Goal: Task Accomplishment & Management: Manage account settings

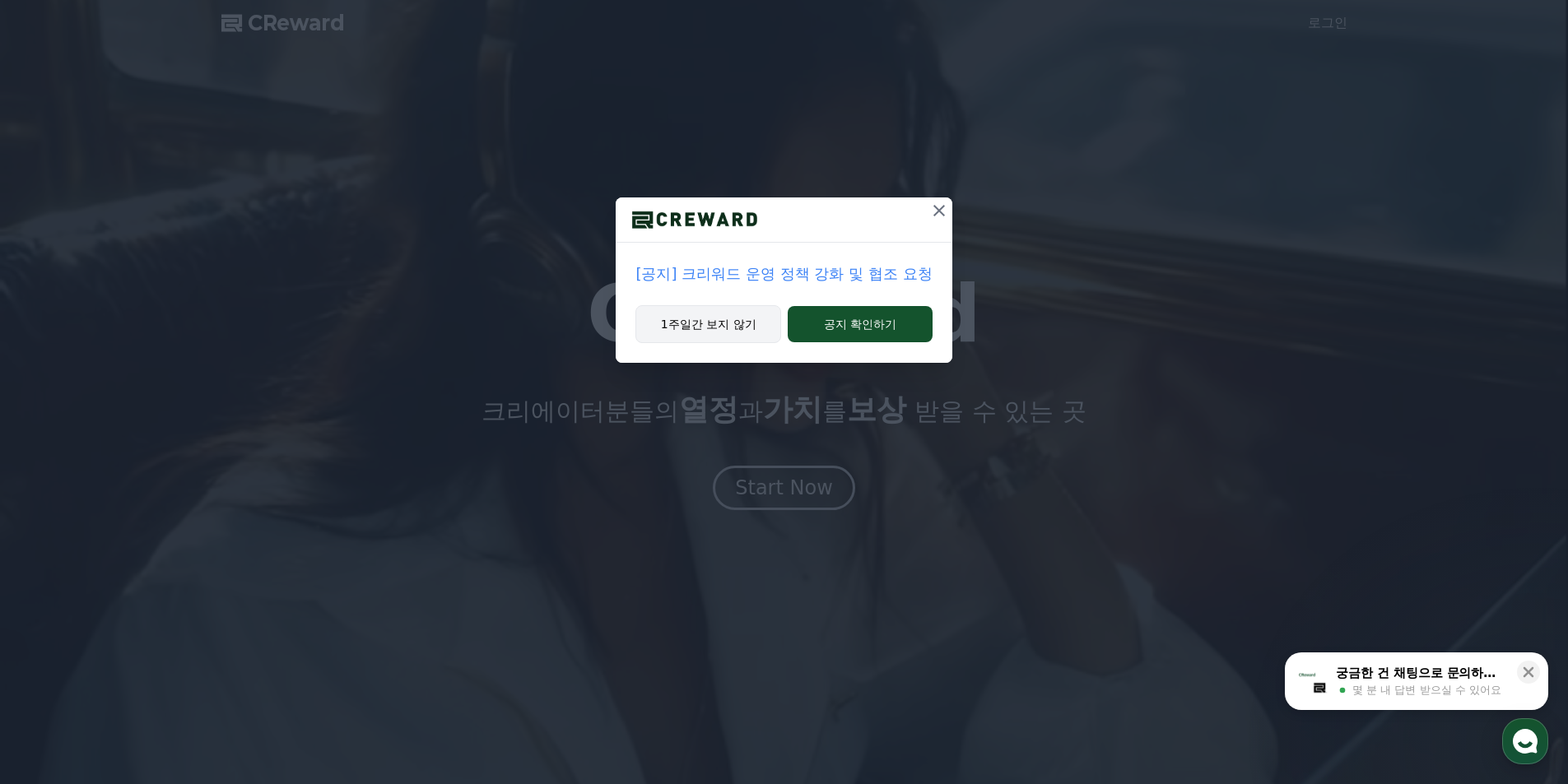
click at [691, 327] on button "1주일간 보지 않기" at bounding box center [708, 324] width 146 height 38
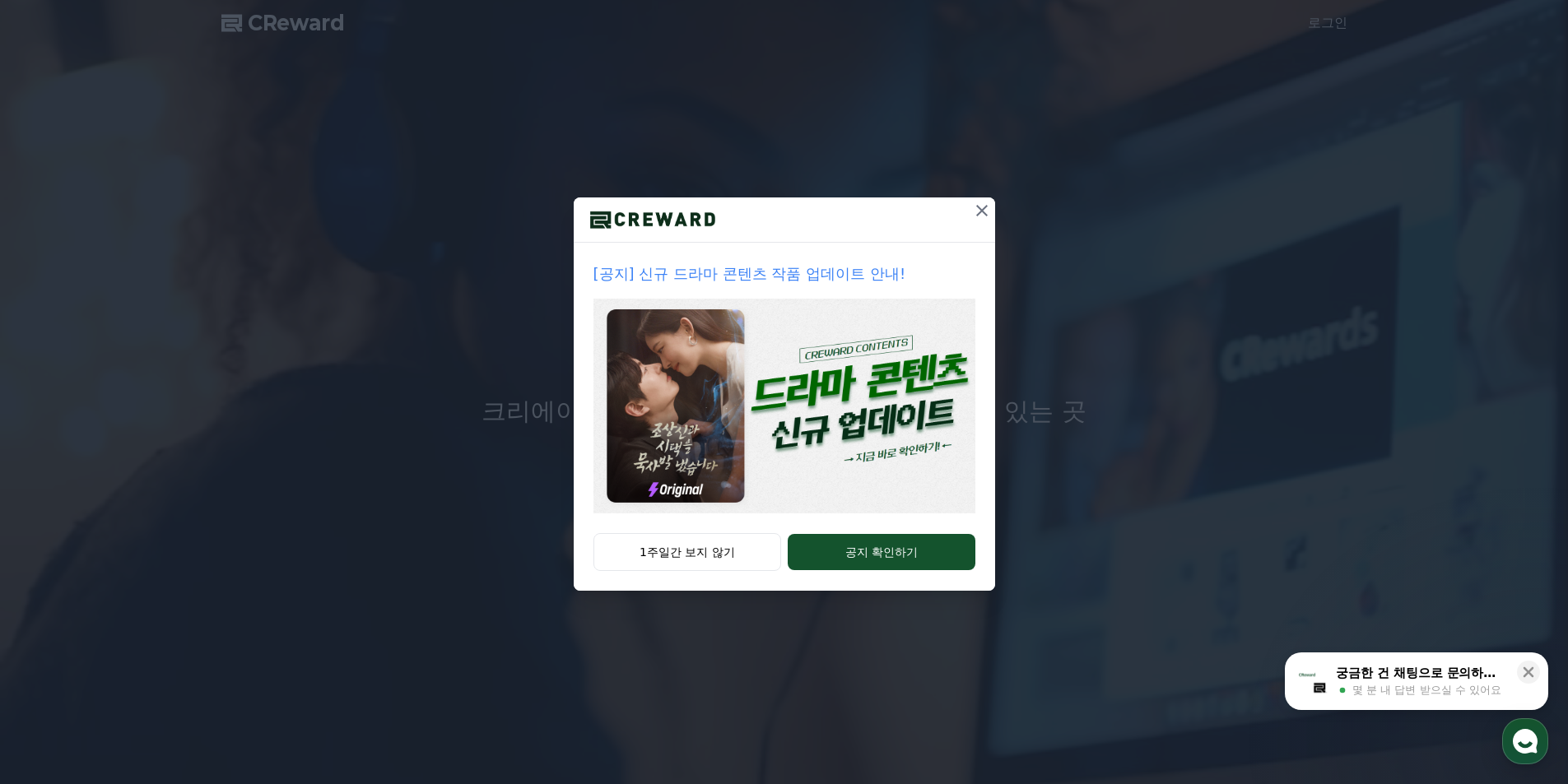
click at [693, 529] on div "[공지] 신규 드라마 콘텐츠 작품 업데이트 안내!" at bounding box center [785, 388] width 422 height 291
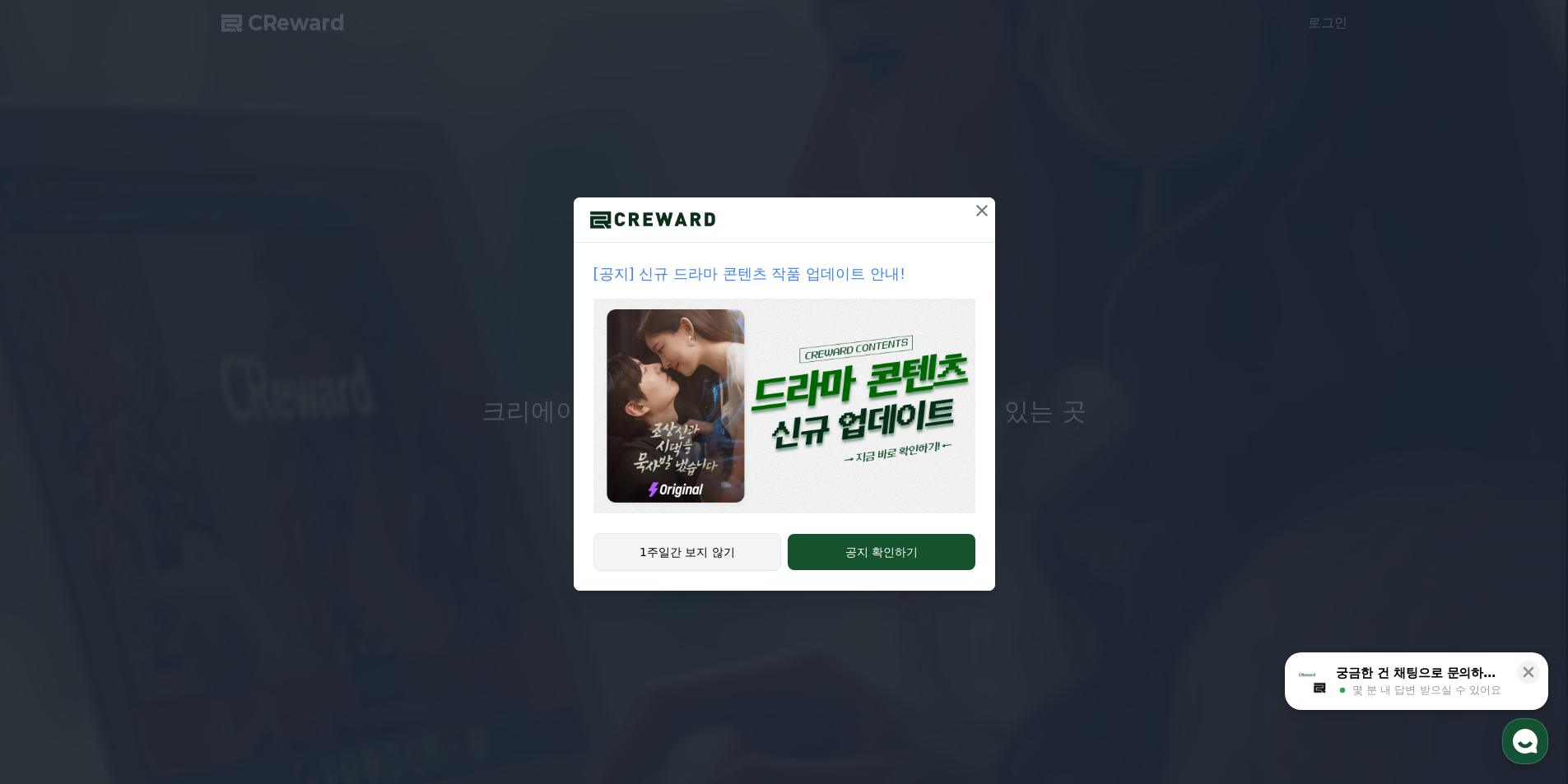
click at [698, 561] on button "1주일간 보지 않기" at bounding box center [688, 552] width 189 height 38
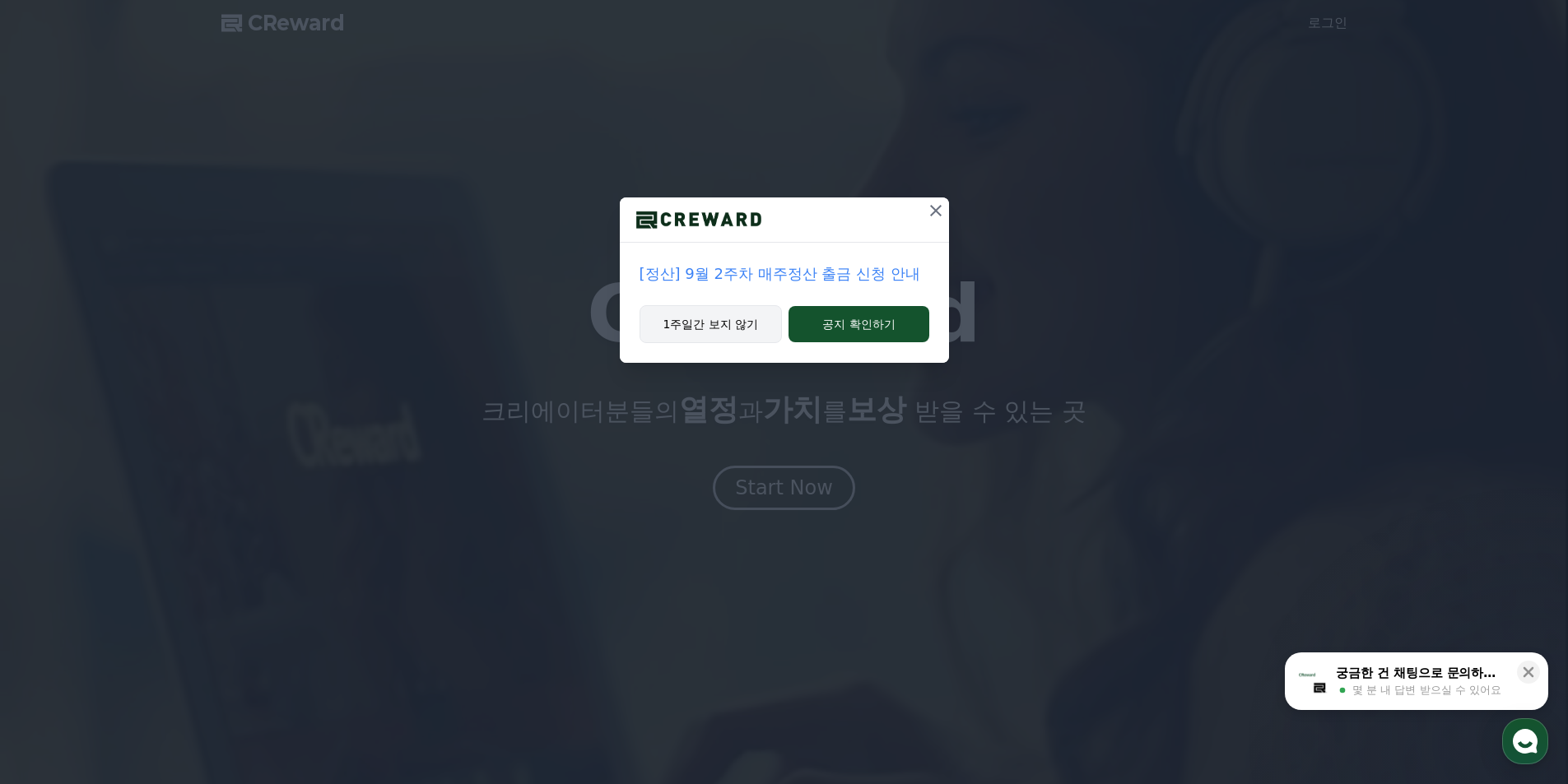
click at [712, 329] on button "1주일간 보지 않기" at bounding box center [711, 324] width 143 height 38
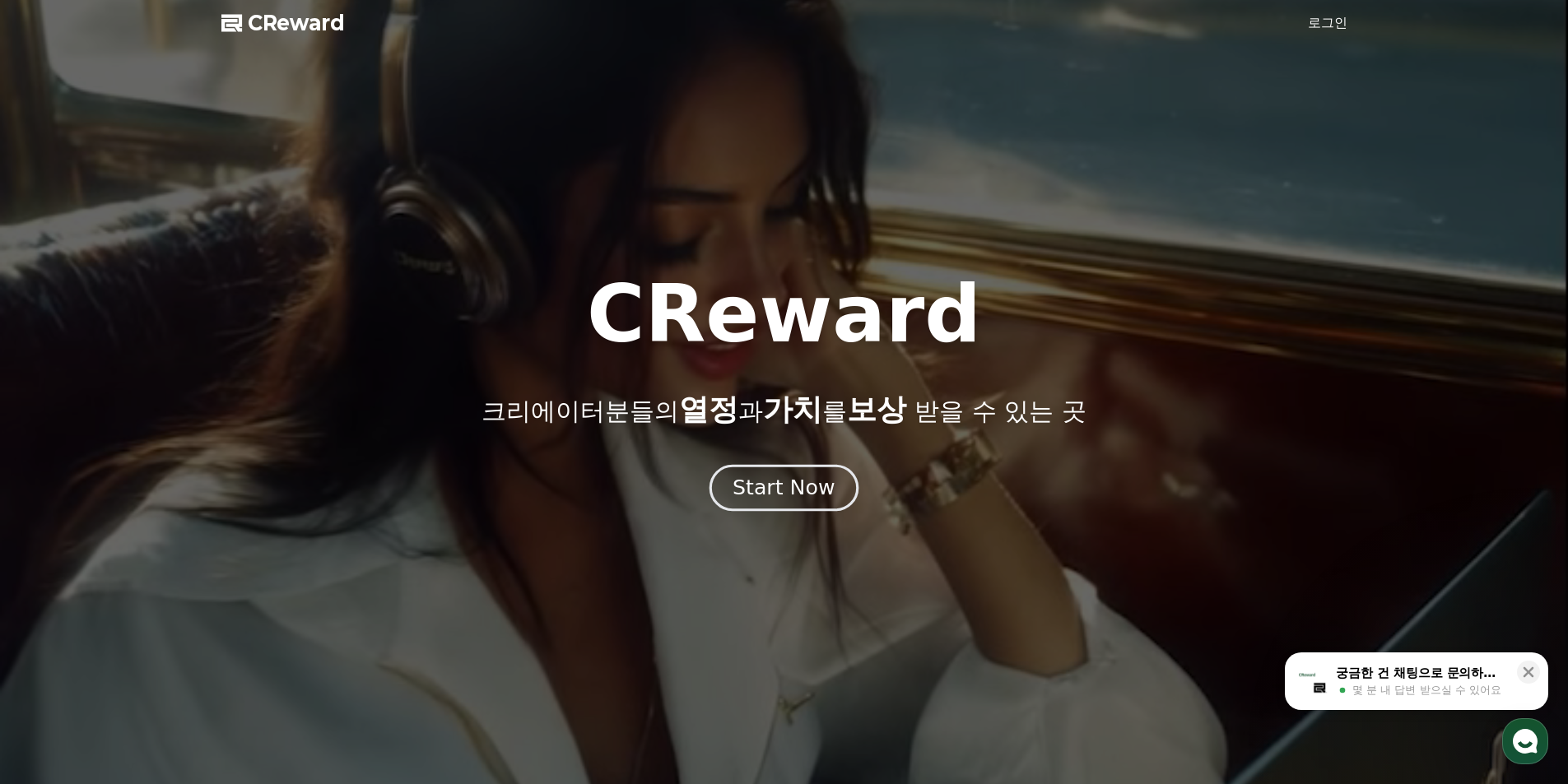
click at [784, 499] on div "Start Now" at bounding box center [783, 488] width 102 height 28
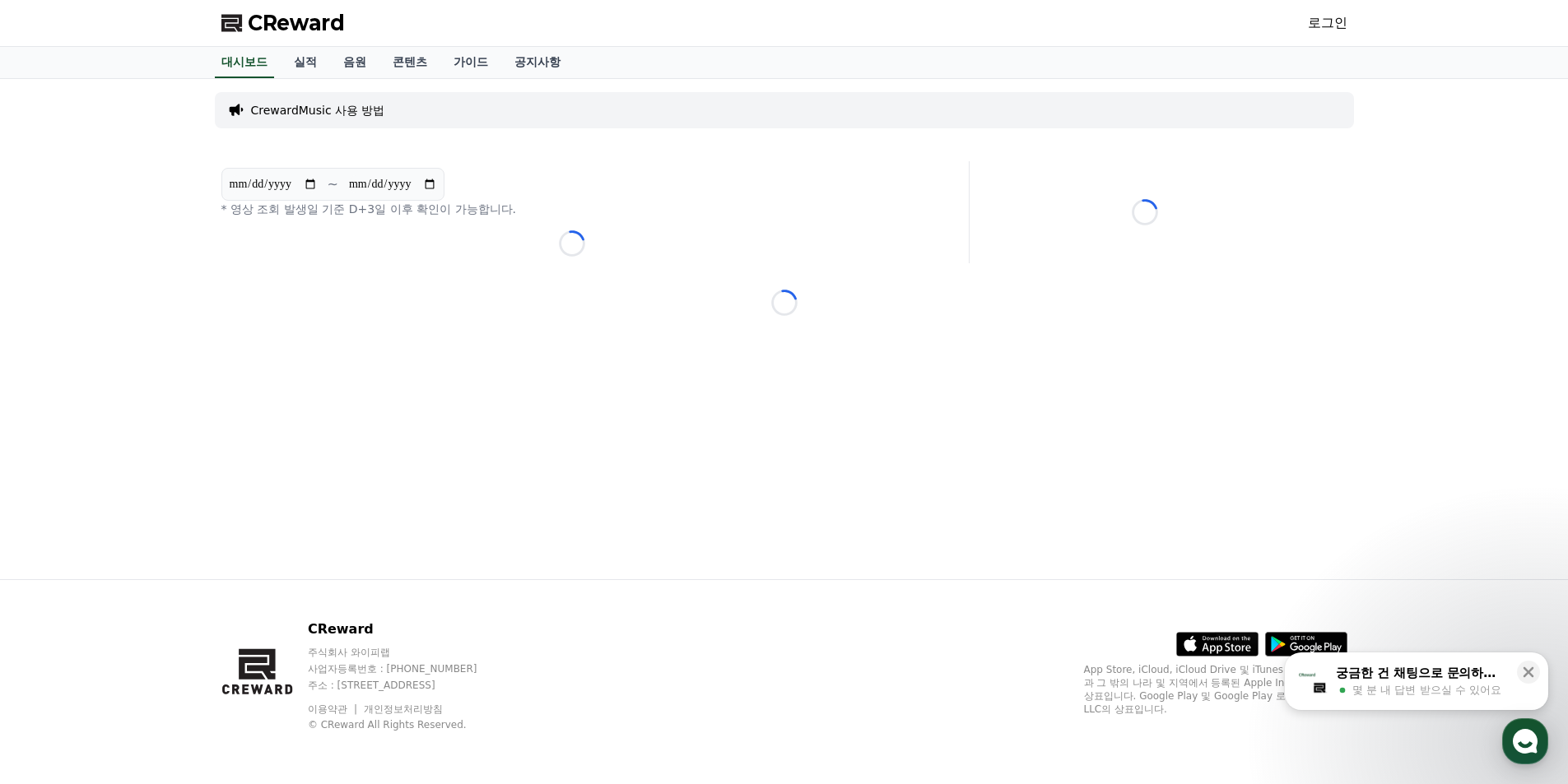
click at [1341, 19] on link "로그인" at bounding box center [1328, 23] width 39 height 20
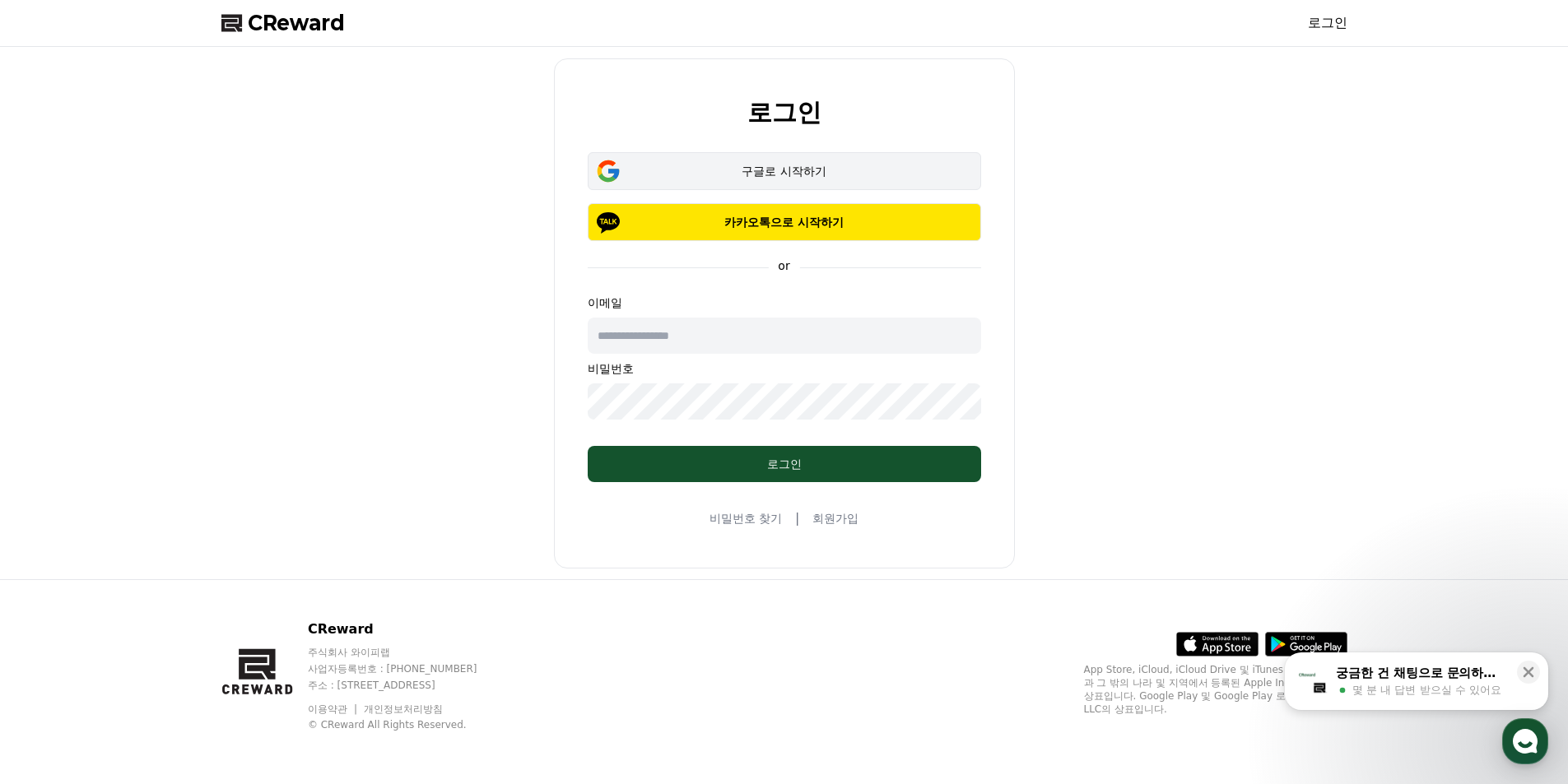
click at [788, 166] on div "구글로 시작하기" at bounding box center [784, 171] width 345 height 16
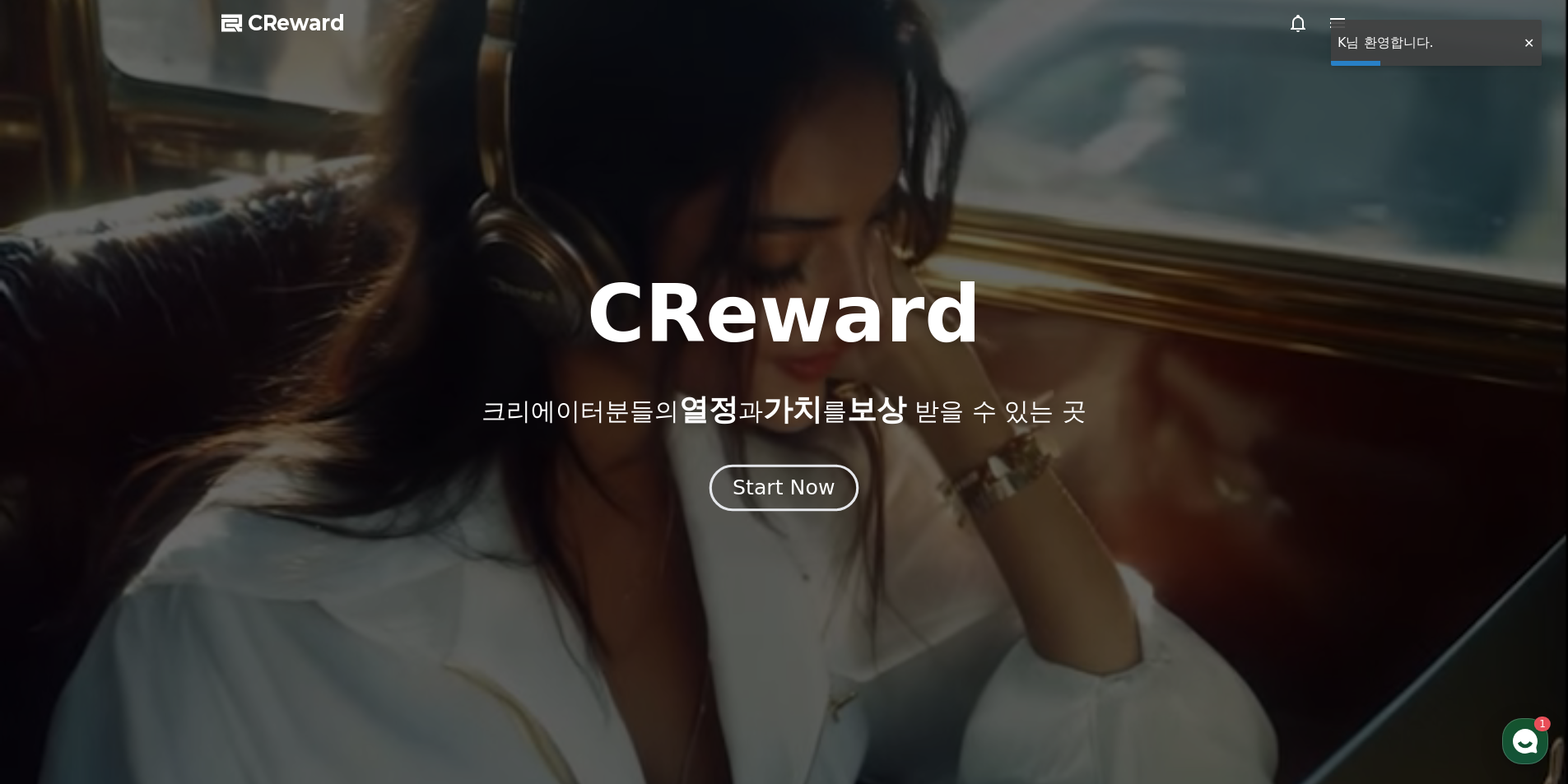
click at [801, 486] on div "Start Now" at bounding box center [783, 488] width 102 height 28
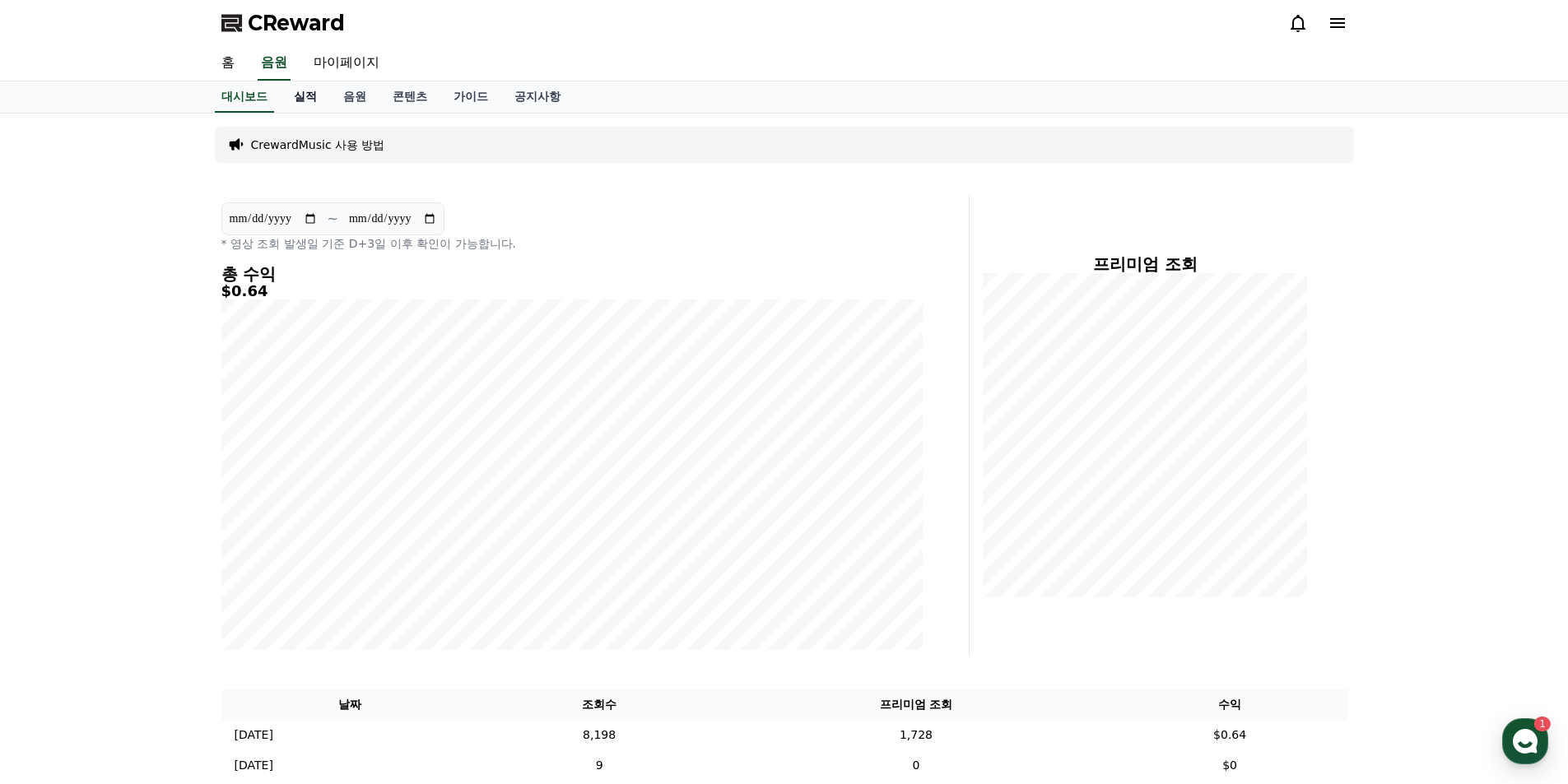
click at [313, 101] on link "실적" at bounding box center [304, 97] width 49 height 31
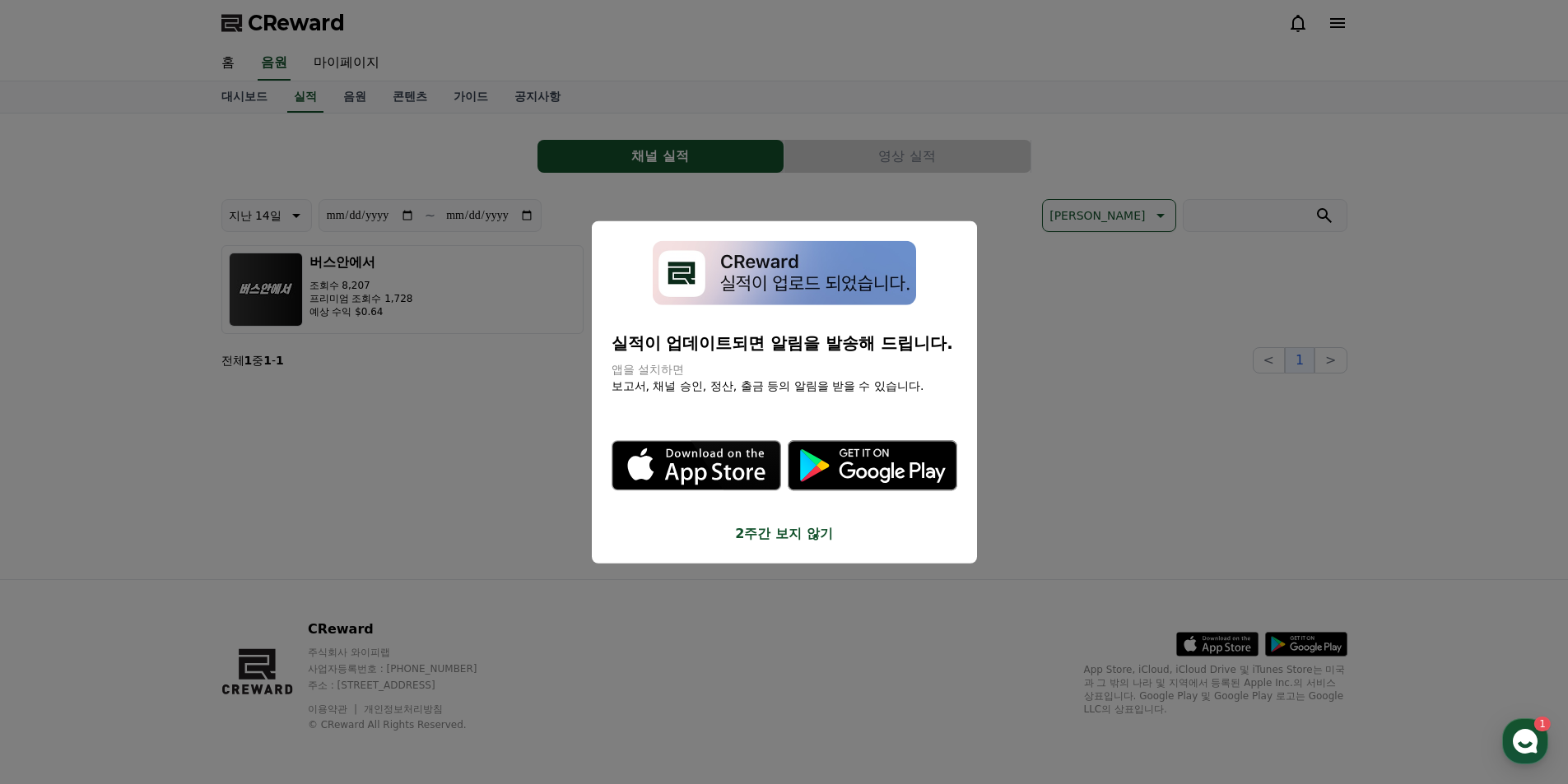
click at [780, 531] on button "2주간 보지 않기" at bounding box center [784, 534] width 345 height 20
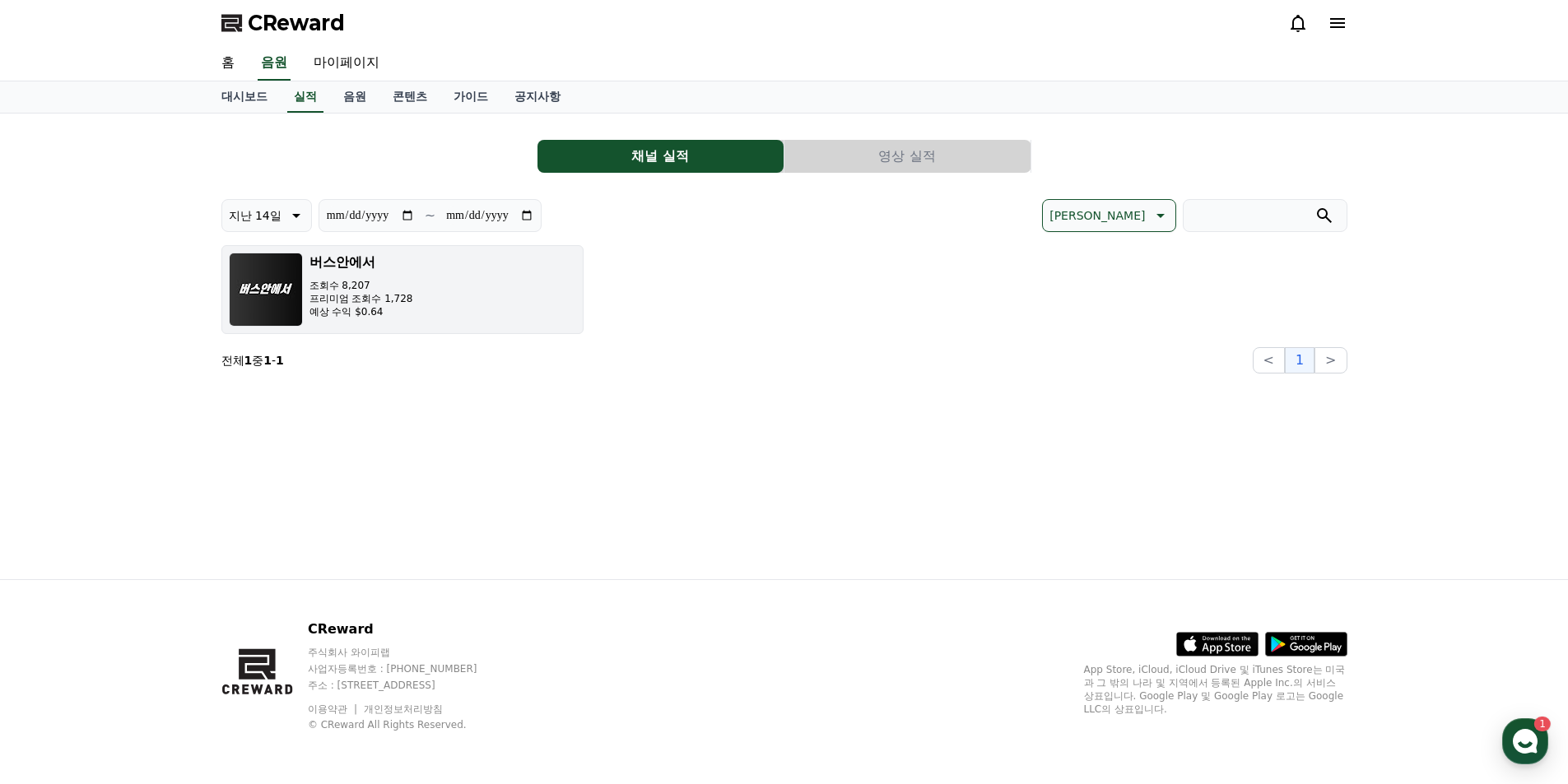
click at [444, 307] on button "버스안에서 조회수 8,207 프리미엄 조회수 1,728 예상 수익 $0.64" at bounding box center [402, 290] width 362 height 89
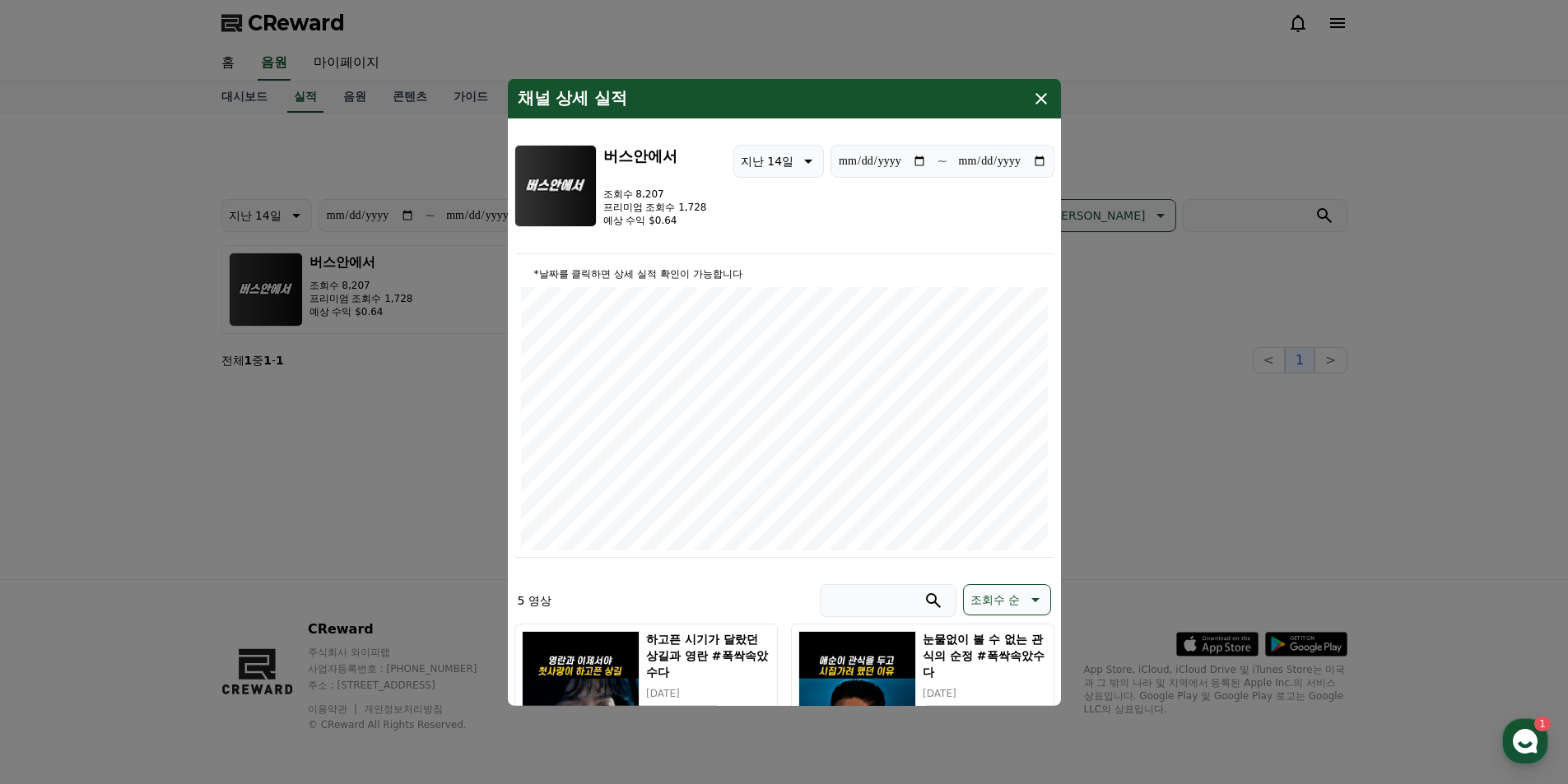
click at [1047, 93] on icon "modal" at bounding box center [1041, 98] width 20 height 20
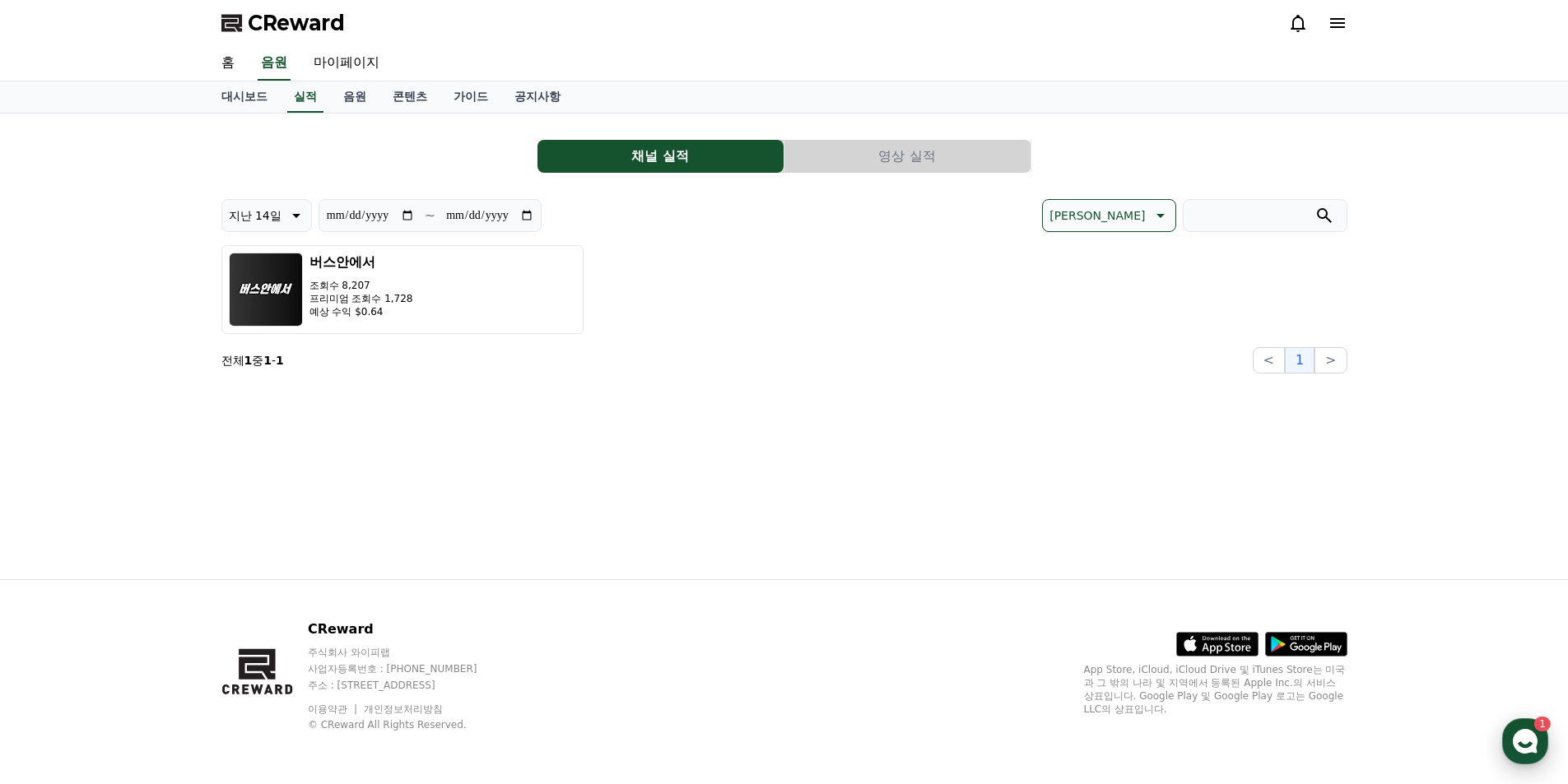
click at [1516, 728] on div "button" at bounding box center [1525, 741] width 46 height 46
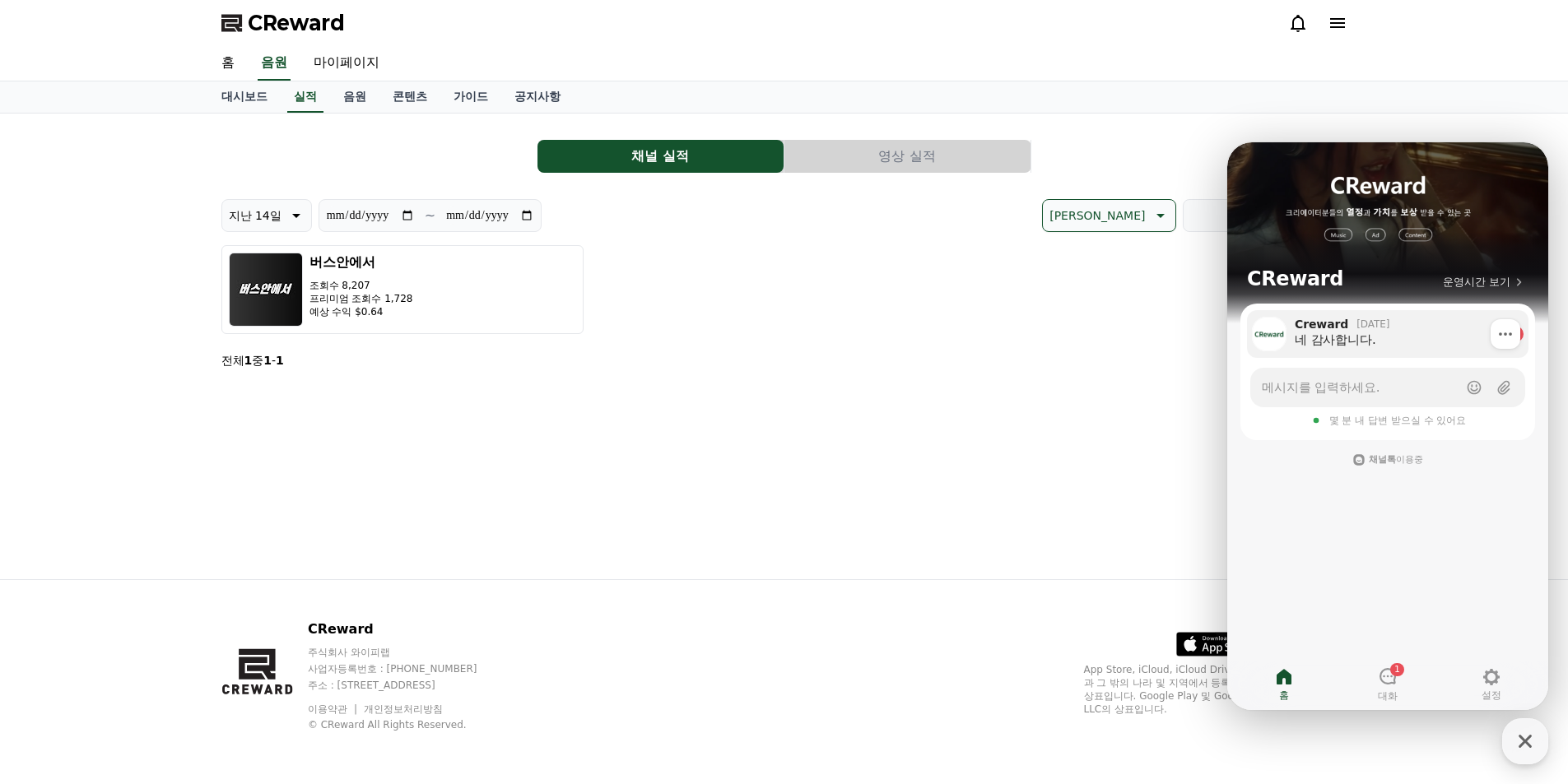
click at [1349, 331] on div "Creward 1일 전" at bounding box center [1397, 324] width 206 height 15
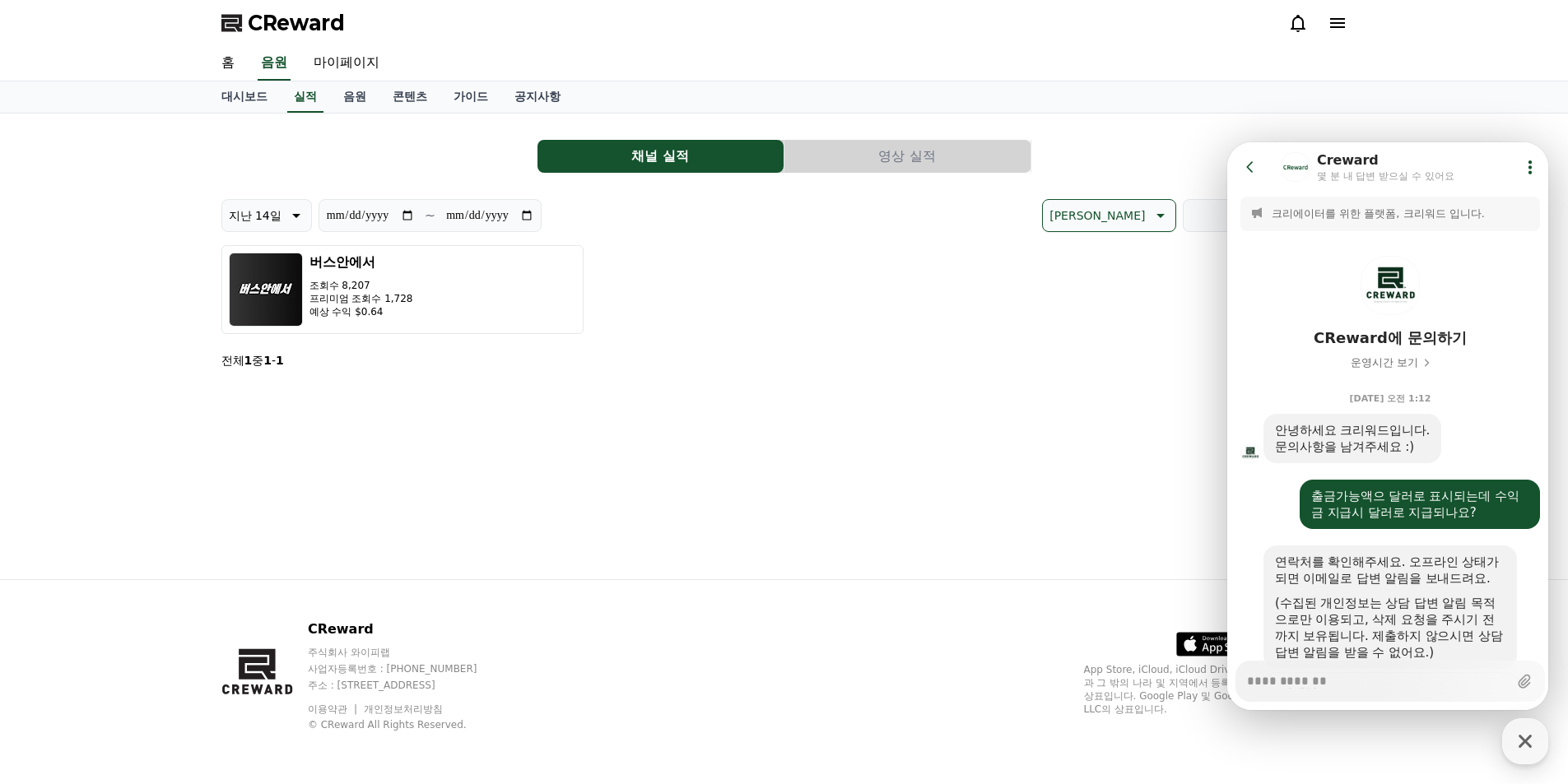
scroll to position [1429, 0]
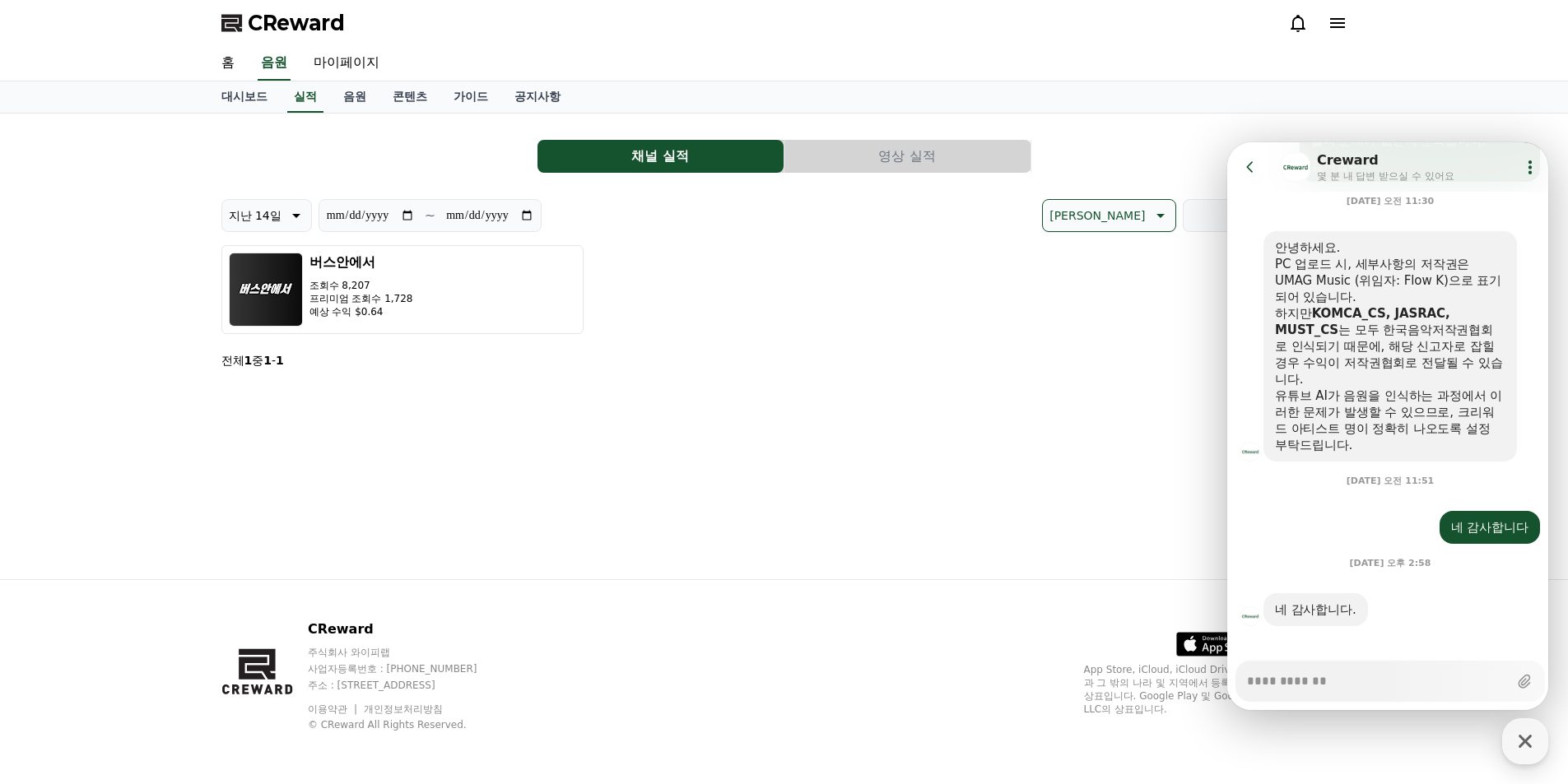
type textarea "*"
click at [1249, 166] on icon at bounding box center [1249, 166] width 6 height 11
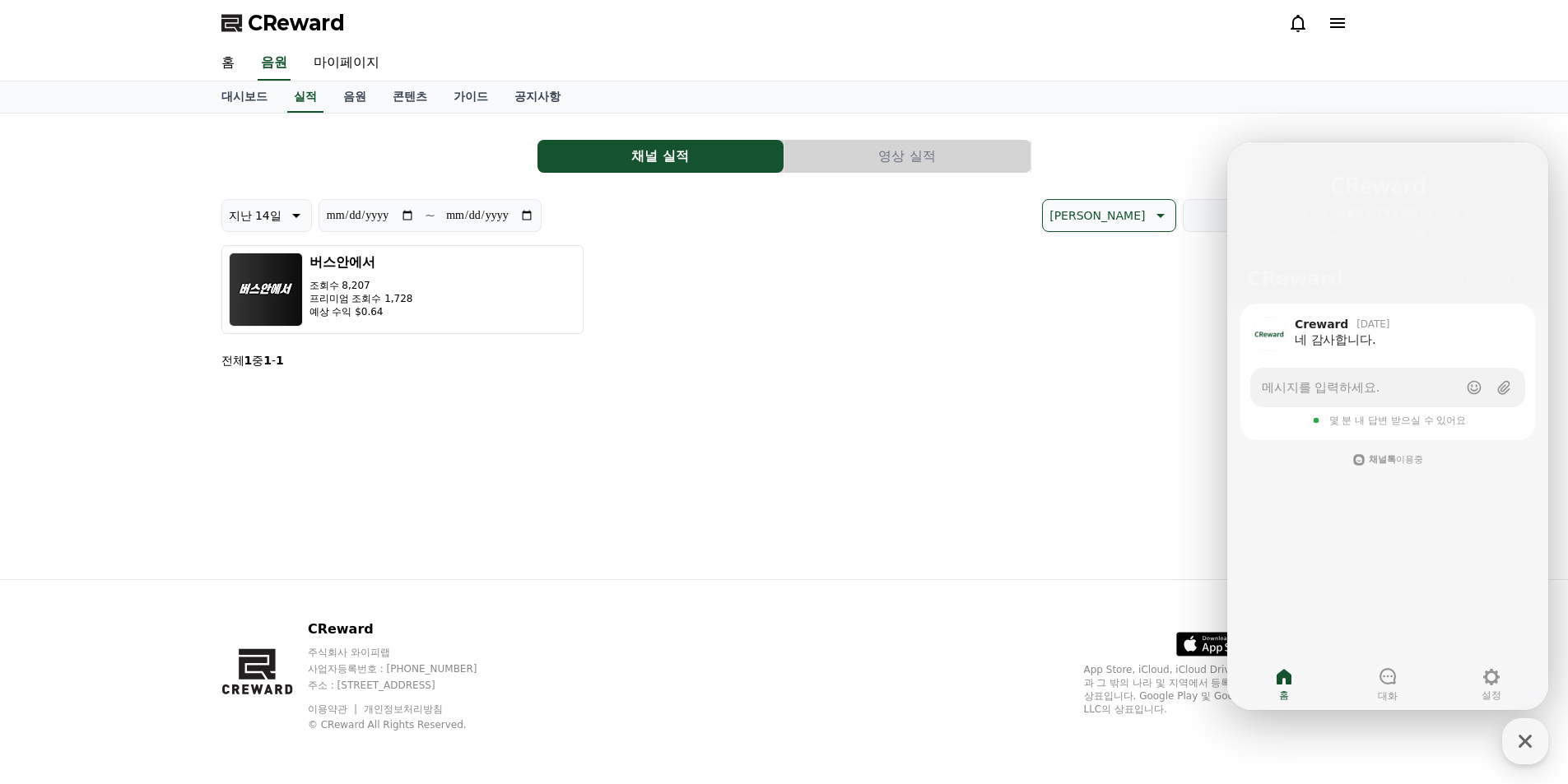
click at [1182, 102] on div "대시보드 실적 음원 콘텐츠 가이드 공지사항" at bounding box center [784, 97] width 1152 height 31
click at [348, 71] on link "마이페이지" at bounding box center [347, 63] width 93 height 35
select select "**********"
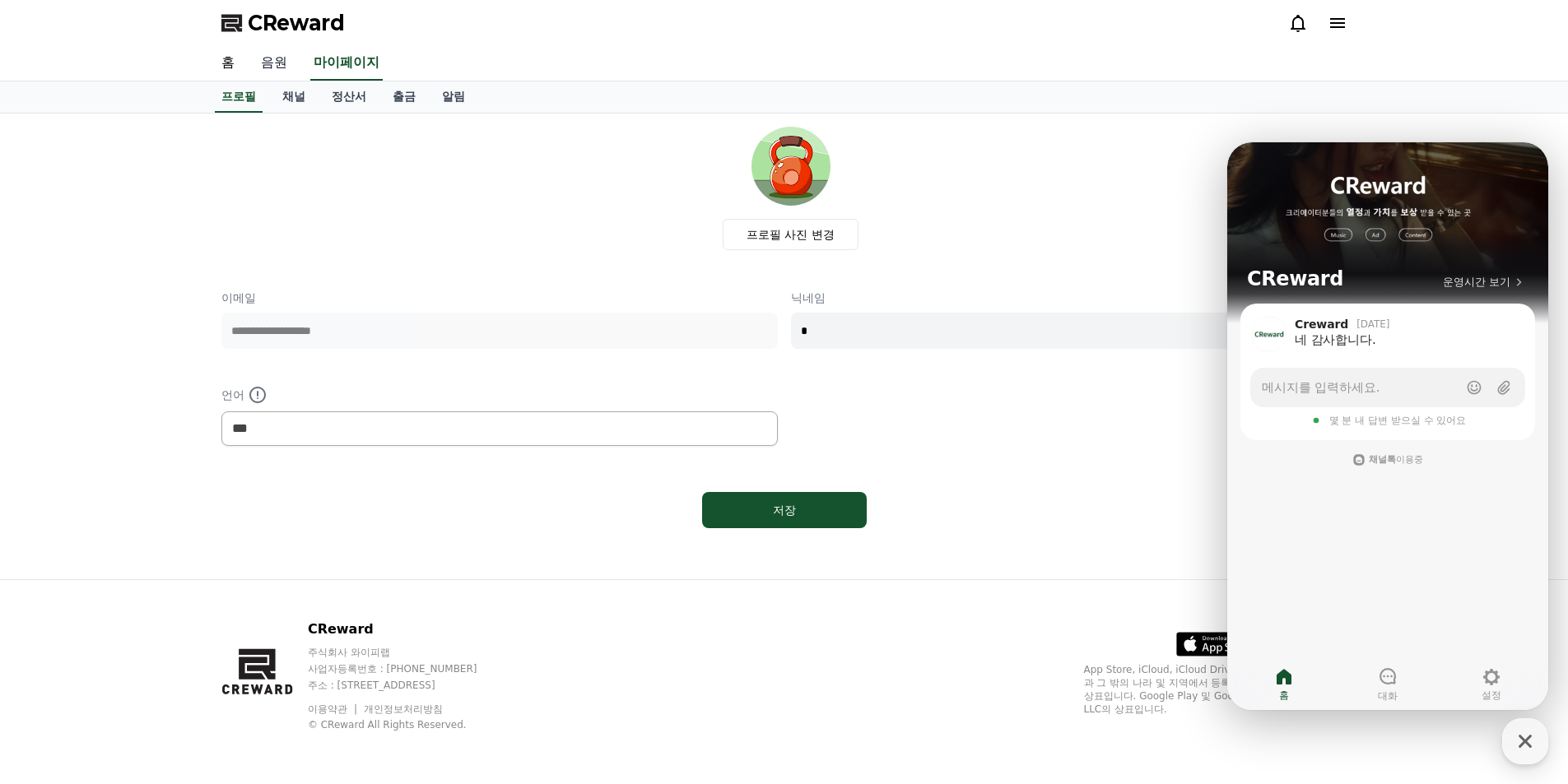
click at [273, 71] on link "음원" at bounding box center [273, 63] width 53 height 35
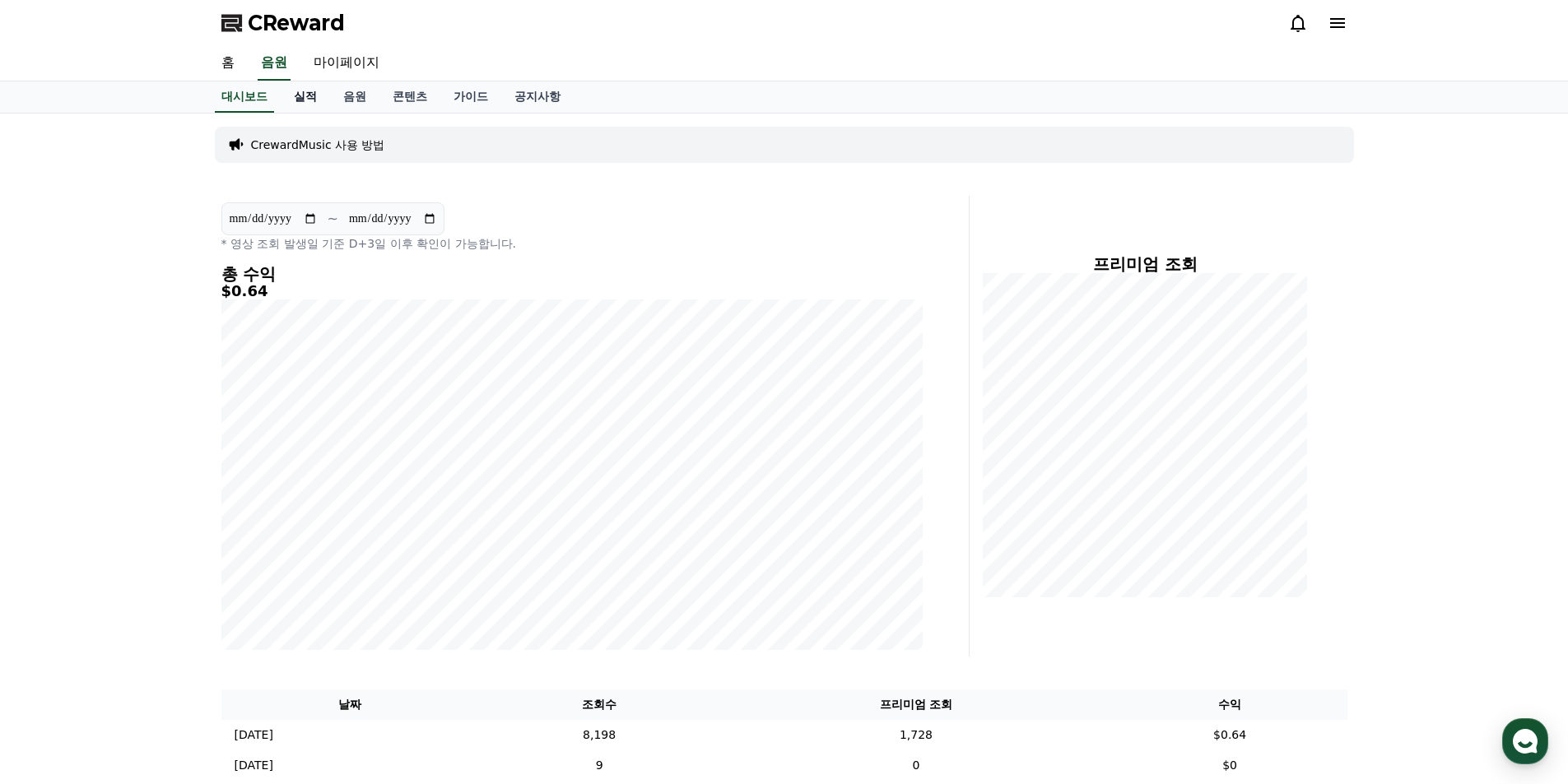
click at [312, 98] on link "실적" at bounding box center [304, 97] width 49 height 31
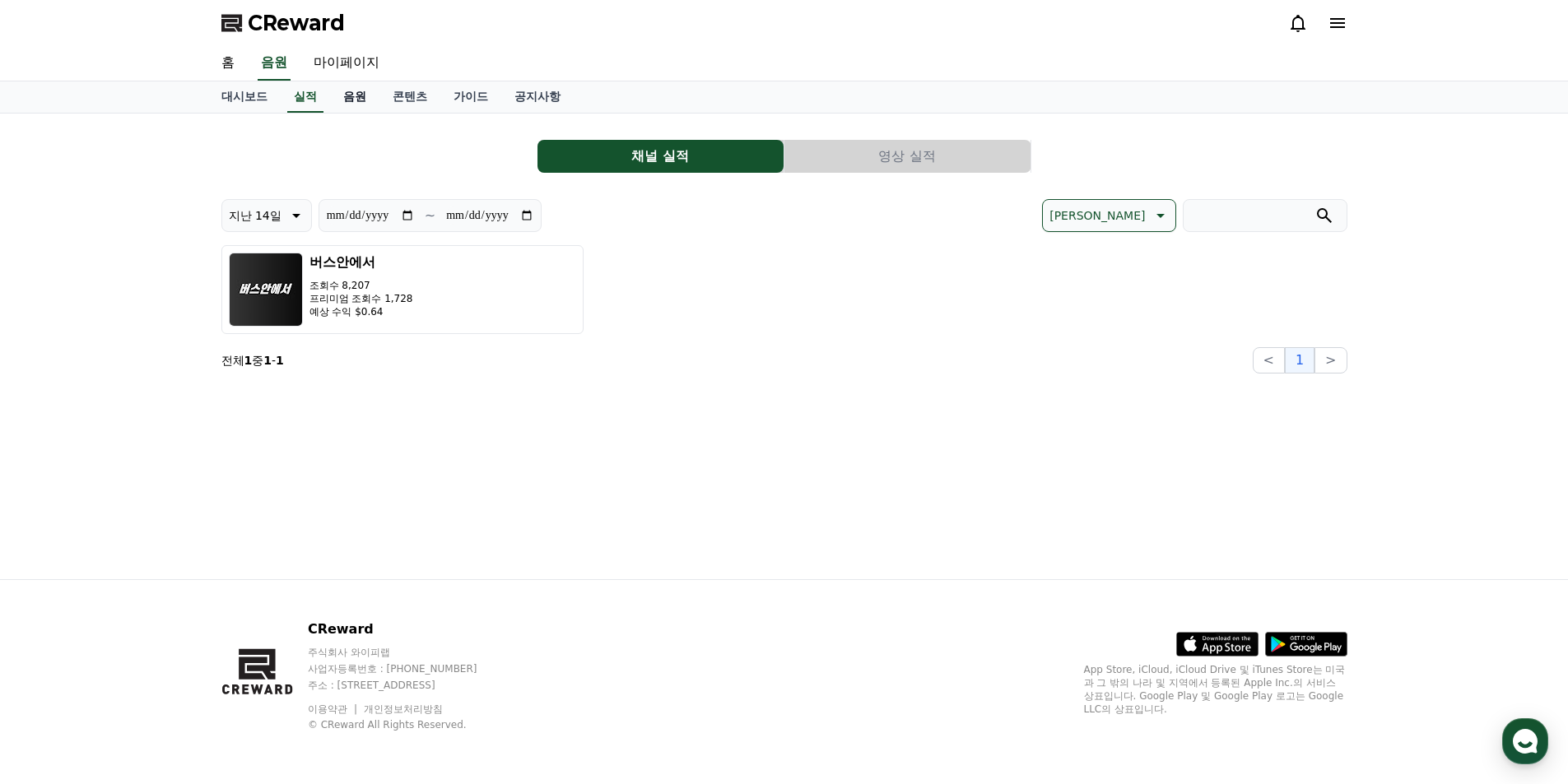
click at [365, 107] on link "음원" at bounding box center [354, 97] width 49 height 31
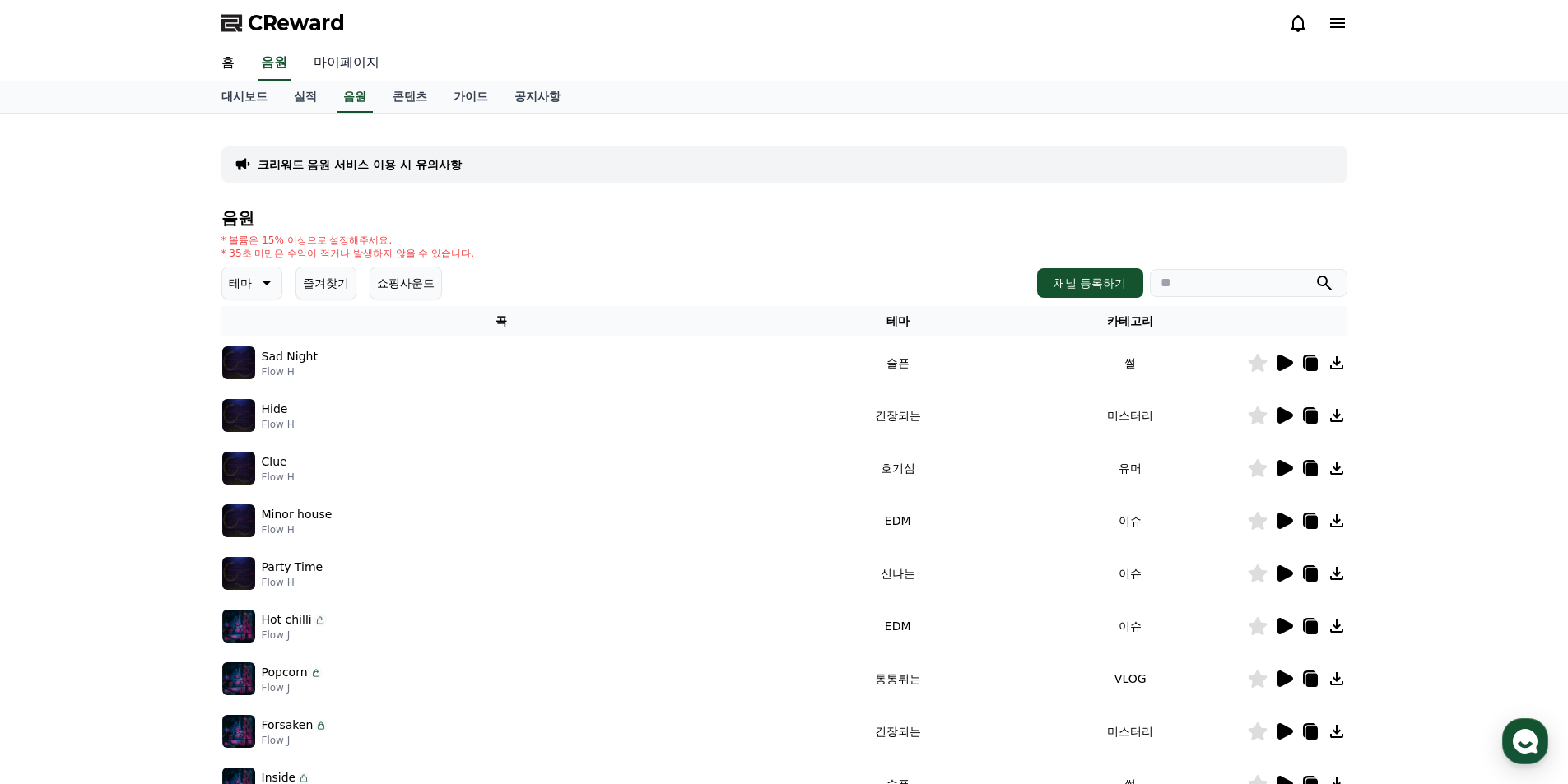
click at [335, 63] on link "마이페이지" at bounding box center [347, 63] width 93 height 35
select select "**********"
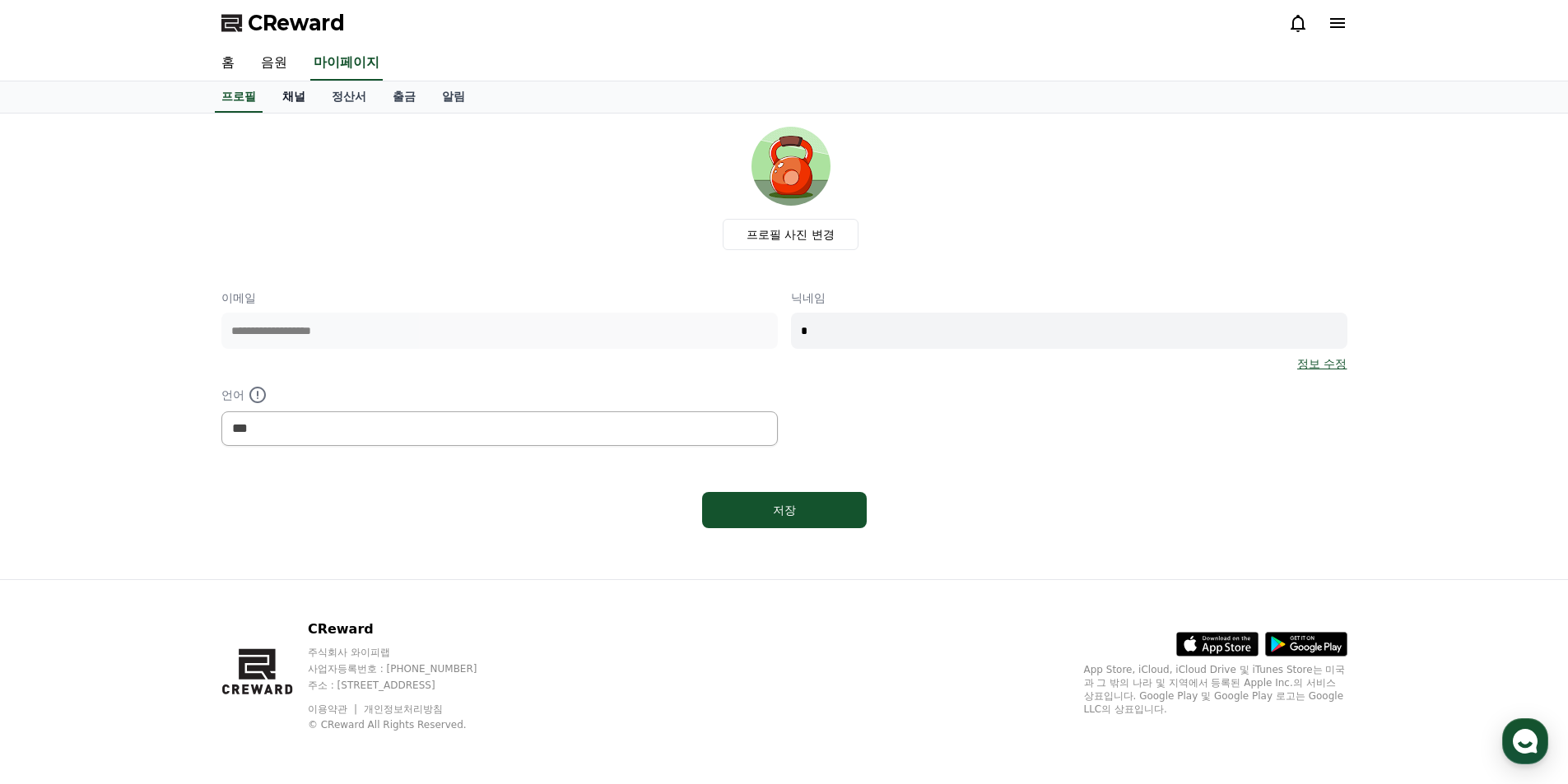
click at [286, 93] on link "채널" at bounding box center [293, 97] width 49 height 31
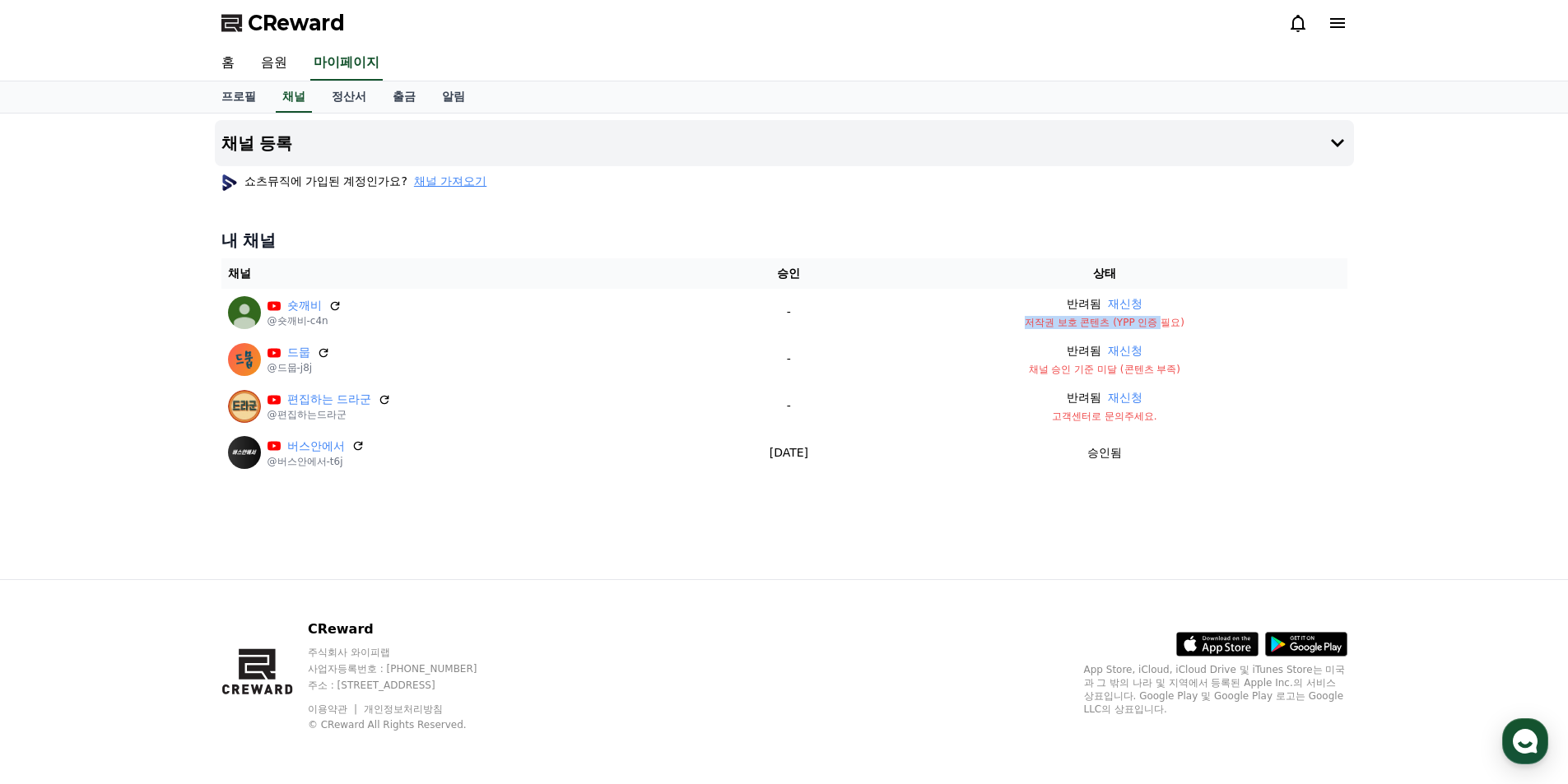
drag, startPoint x: 1179, startPoint y: 320, endPoint x: 1047, endPoint y: 287, distance: 136.1
click at [1039, 314] on td "반려됨 재신청 저작권 보호 콘텐츠 (YPP 인증 필요)" at bounding box center [1103, 312] width 485 height 47
click at [1055, 223] on div "내 채널 채널 승인 상태 숏깨비 @숏깨비-c4n - 반려됨 재신청 저작권 보호 콘텐츠 (YPP 인증 필요) 드뭅 @드뭅-j8j - 반려됨 재신…" at bounding box center [784, 352] width 1139 height 260
